Goal: Task Accomplishment & Management: Manage account settings

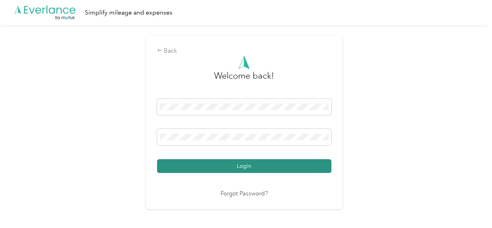
click at [270, 169] on button "Login" at bounding box center [244, 166] width 175 height 14
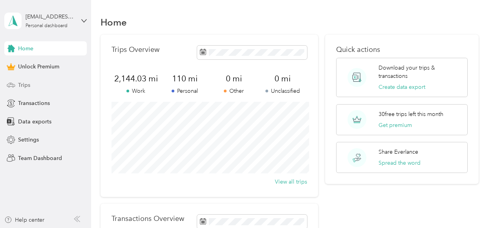
click at [30, 86] on span "Trips" at bounding box center [24, 85] width 12 height 8
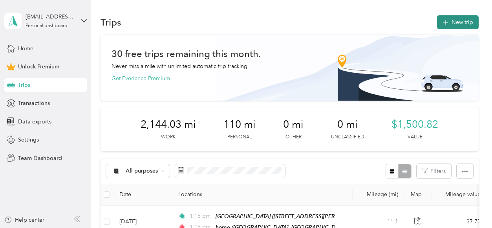
click at [465, 26] on button "New trip" at bounding box center [458, 22] width 42 height 14
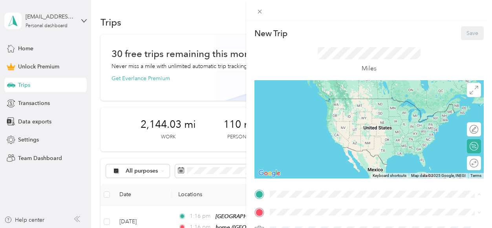
click at [317, 156] on div "home" at bounding box center [382, 159] width 194 height 7
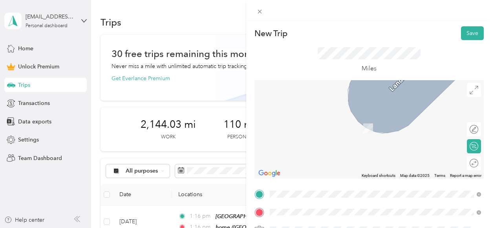
click at [328, 158] on span "[STREET_ADDRESS][PERSON_NAME][US_STATE]" at bounding box center [346, 161] width 122 height 7
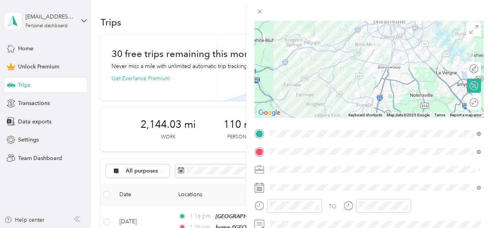
scroll to position [67, 0]
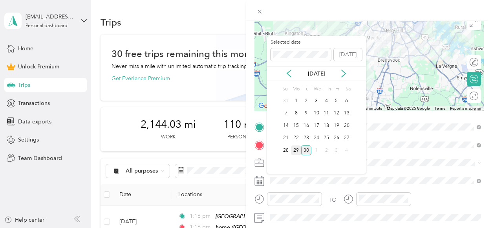
click at [295, 153] on div "29" at bounding box center [296, 150] width 10 height 10
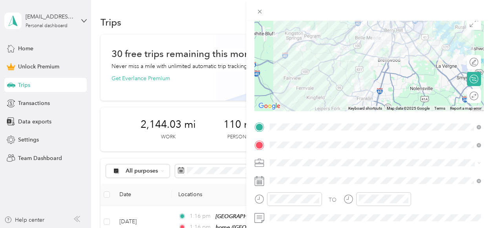
click at [282, 80] on span "Coaching" at bounding box center [285, 79] width 24 height 7
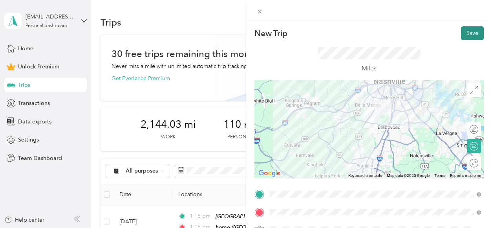
click at [470, 34] on button "Save" at bounding box center [472, 33] width 23 height 14
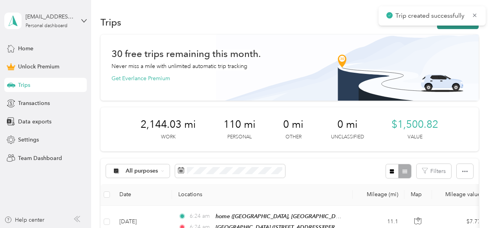
click at [460, 28] on button "New trip" at bounding box center [458, 22] width 42 height 14
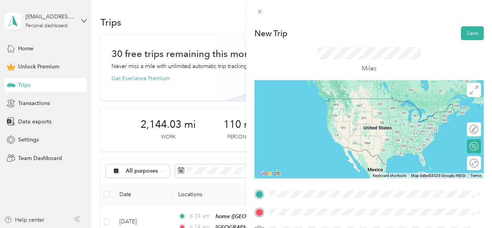
click at [309, 129] on div "[GEOGRAPHIC_DATA] [STREET_ADDRESS][PERSON_NAME][US_STATE]" at bounding box center [346, 137] width 122 height 17
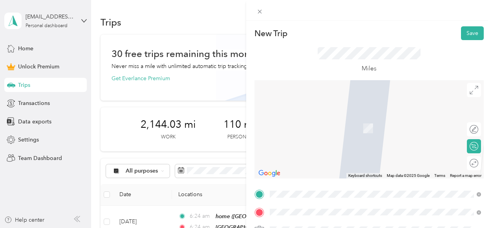
click at [339, 125] on span "[GEOGRAPHIC_DATA], 37205, [GEOGRAPHIC_DATA], [US_STATE], [GEOGRAPHIC_DATA]" at bounding box center [369, 132] width 169 height 15
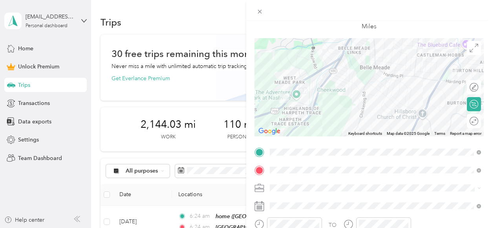
scroll to position [52, 0]
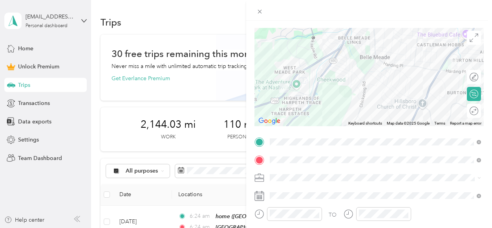
click at [285, 91] on div "Coaching" at bounding box center [376, 94] width 206 height 8
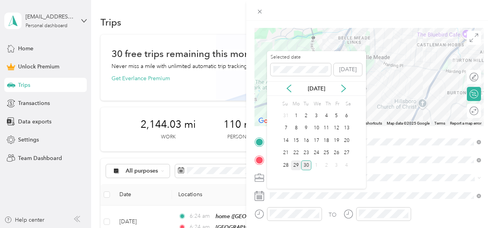
click at [298, 165] on div "29" at bounding box center [296, 165] width 10 height 10
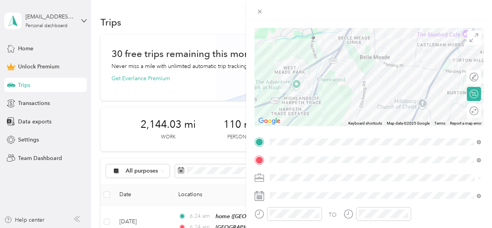
scroll to position [0, 0]
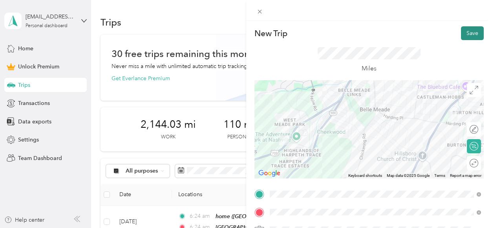
click at [470, 28] on button "Save" at bounding box center [472, 33] width 23 height 14
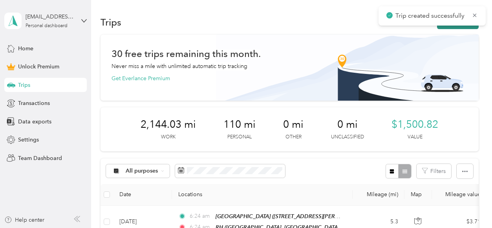
click at [458, 26] on button "New trip" at bounding box center [458, 22] width 42 height 14
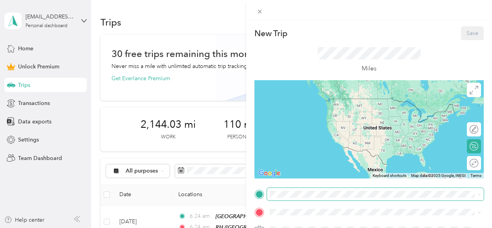
click at [296, 197] on span at bounding box center [375, 194] width 217 height 13
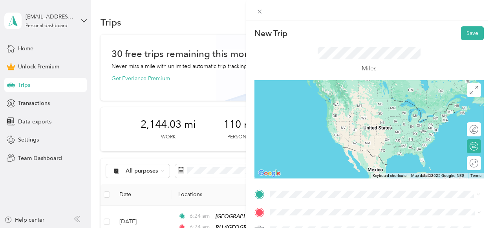
click at [294, 107] on span "[GEOGRAPHIC_DATA], 37205, [GEOGRAPHIC_DATA], [US_STATE], [GEOGRAPHIC_DATA]" at bounding box center [369, 114] width 169 height 15
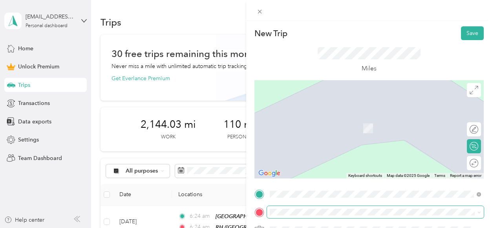
click at [275, 216] on span at bounding box center [375, 212] width 217 height 13
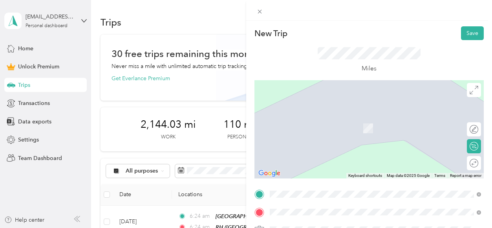
click at [309, 118] on div "ALF" at bounding box center [324, 119] width 79 height 7
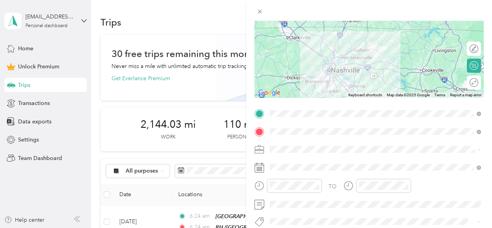
scroll to position [85, 0]
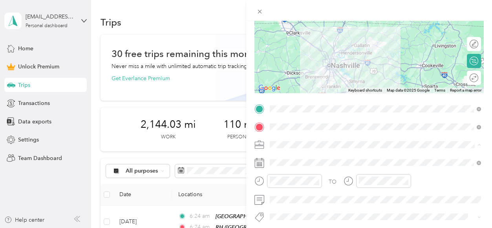
click at [306, 67] on ol "Work Personal Coaching Other Charity Medical Moving Commute" at bounding box center [375, 83] width 217 height 110
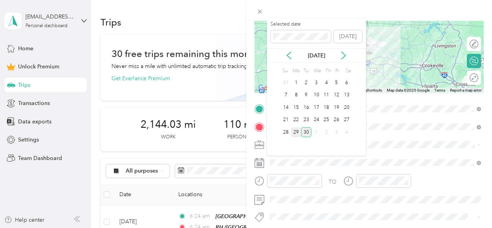
click at [298, 129] on div "29" at bounding box center [296, 132] width 10 height 10
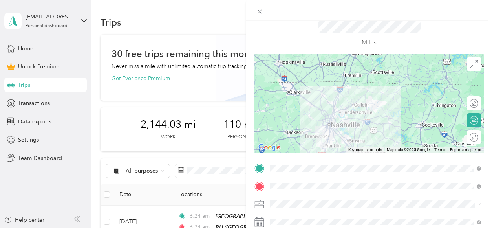
scroll to position [0, 0]
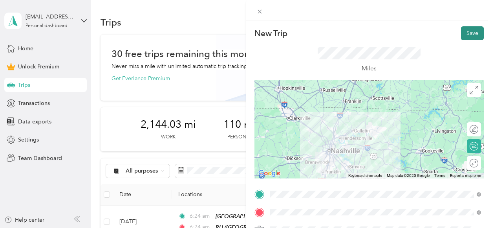
click at [471, 30] on button "Save" at bounding box center [472, 33] width 23 height 14
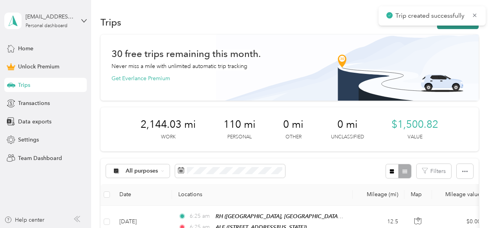
click at [460, 27] on button "New trip" at bounding box center [458, 22] width 42 height 14
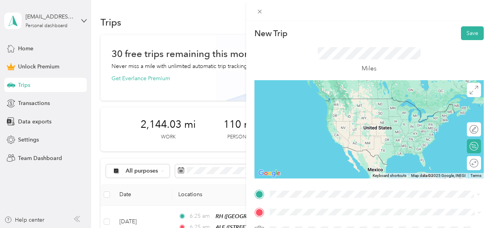
click at [322, 99] on div "ALF" at bounding box center [324, 101] width 79 height 7
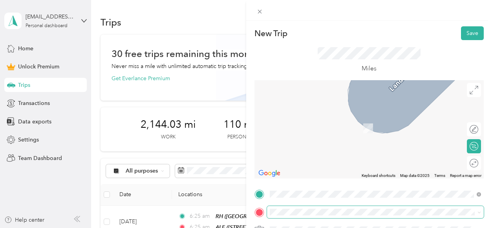
click at [280, 208] on span at bounding box center [375, 212] width 217 height 13
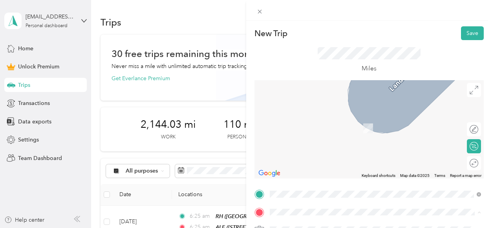
click at [303, 173] on div "home" at bounding box center [382, 176] width 194 height 7
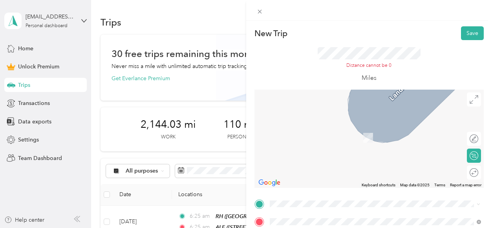
click at [318, 120] on span "[STREET_ADDRESS][US_STATE]" at bounding box center [324, 116] width 79 height 7
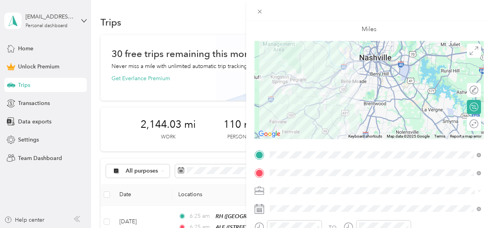
scroll to position [63, 0]
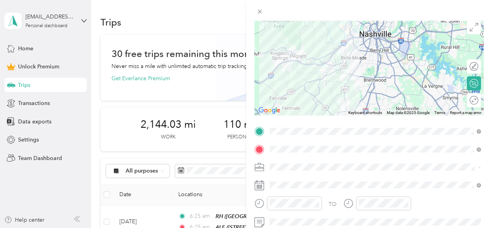
click at [277, 173] on span at bounding box center [375, 167] width 217 height 13
click at [297, 86] on li "Coaching" at bounding box center [375, 84] width 217 height 14
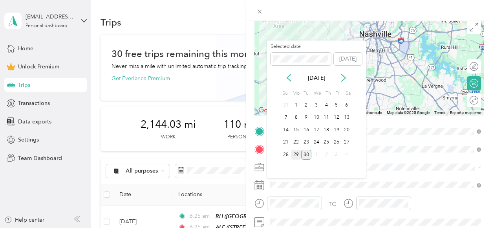
click at [298, 154] on div "29" at bounding box center [296, 155] width 10 height 10
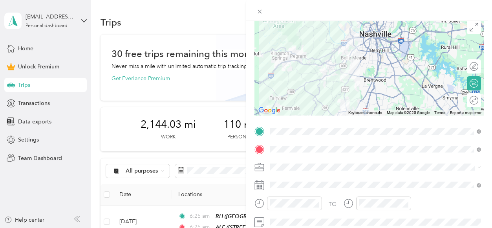
scroll to position [0, 0]
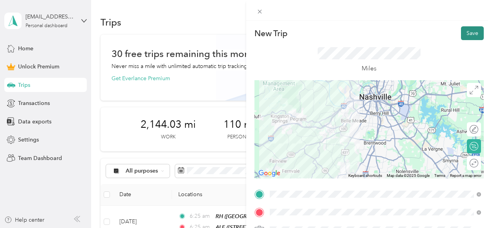
click at [469, 34] on button "Save" at bounding box center [472, 33] width 23 height 14
